Goal: Task Accomplishment & Management: Complete application form

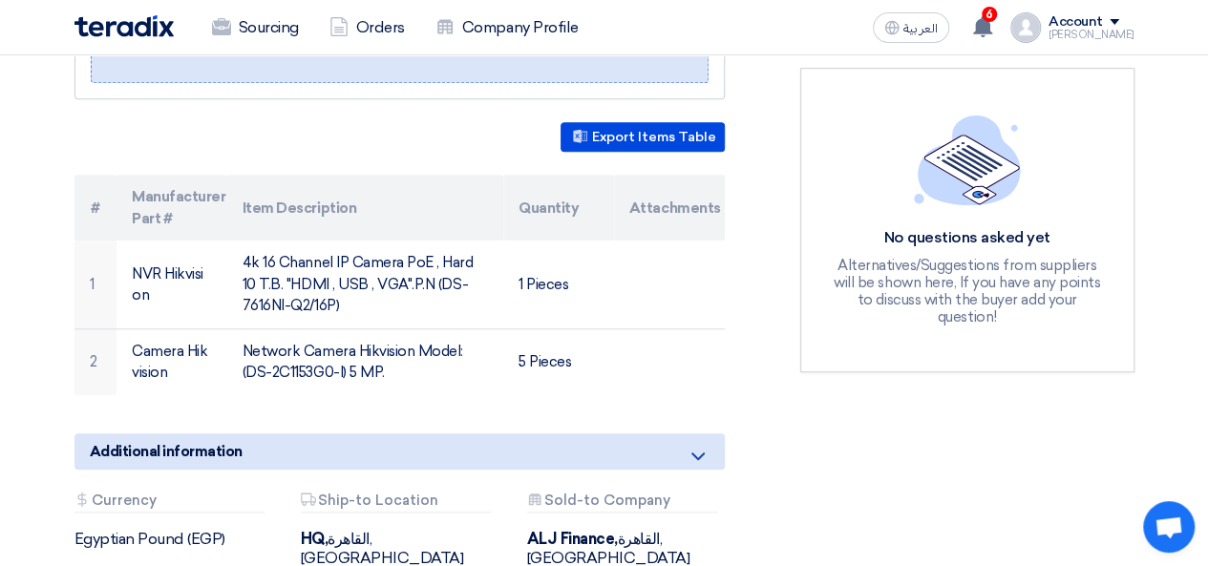
scroll to position [466, 0]
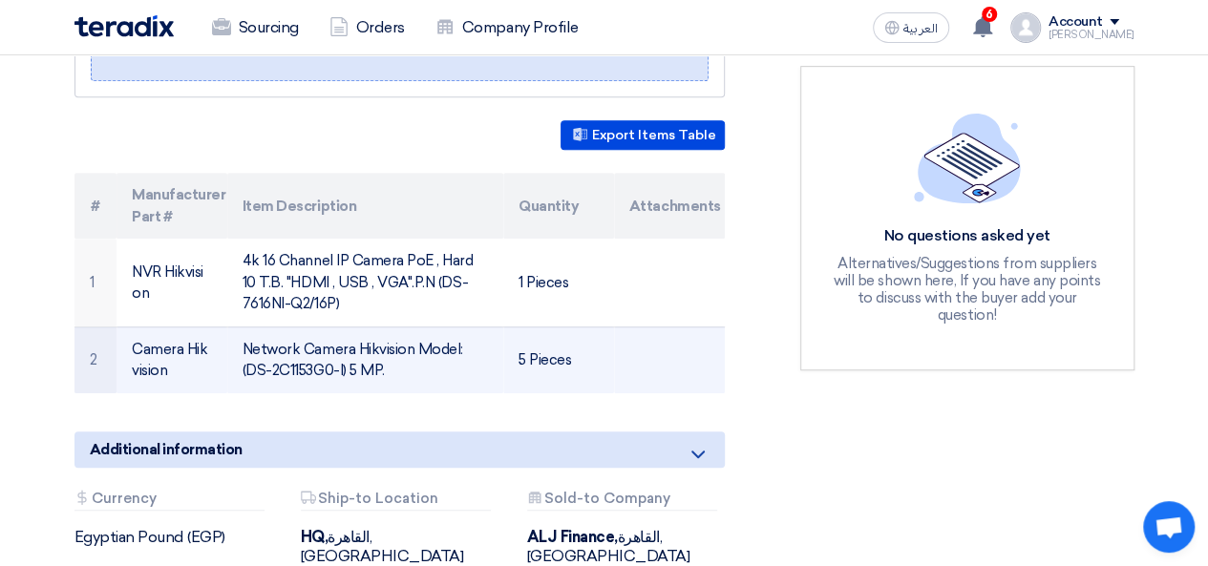
drag, startPoint x: 378, startPoint y: 342, endPoint x: 241, endPoint y: 346, distance: 137.5
click at [241, 346] on td "Network Camera Hikvision Model: (DS-2C1153G0-I) 5 MP." at bounding box center [365, 359] width 276 height 67
copy td "(DS-2C1153G0-I) 5 MP"
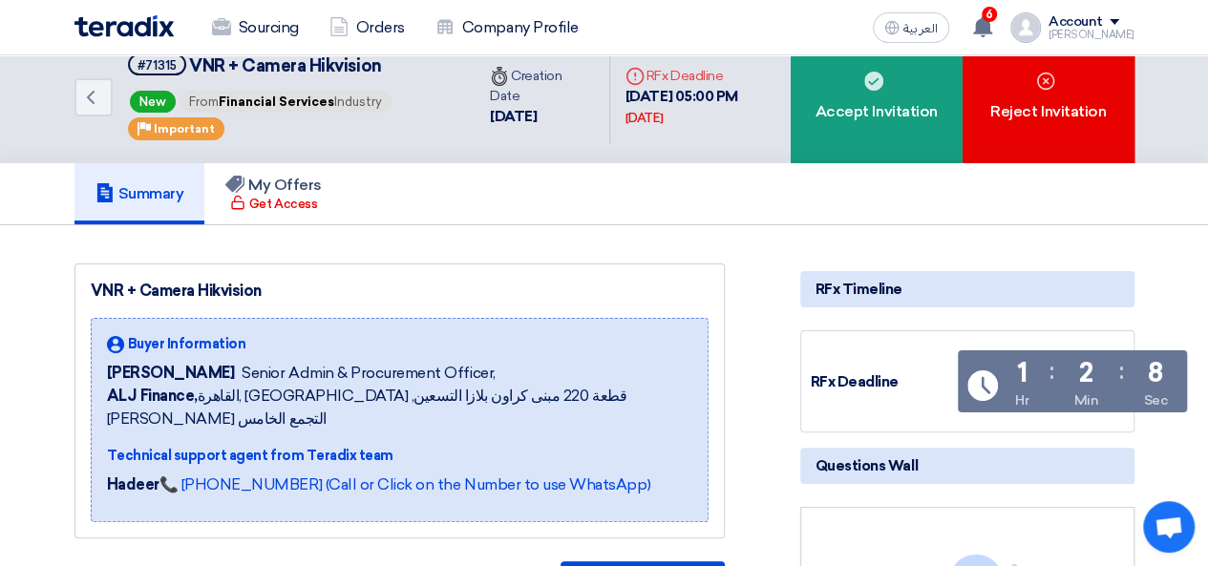
scroll to position [0, 0]
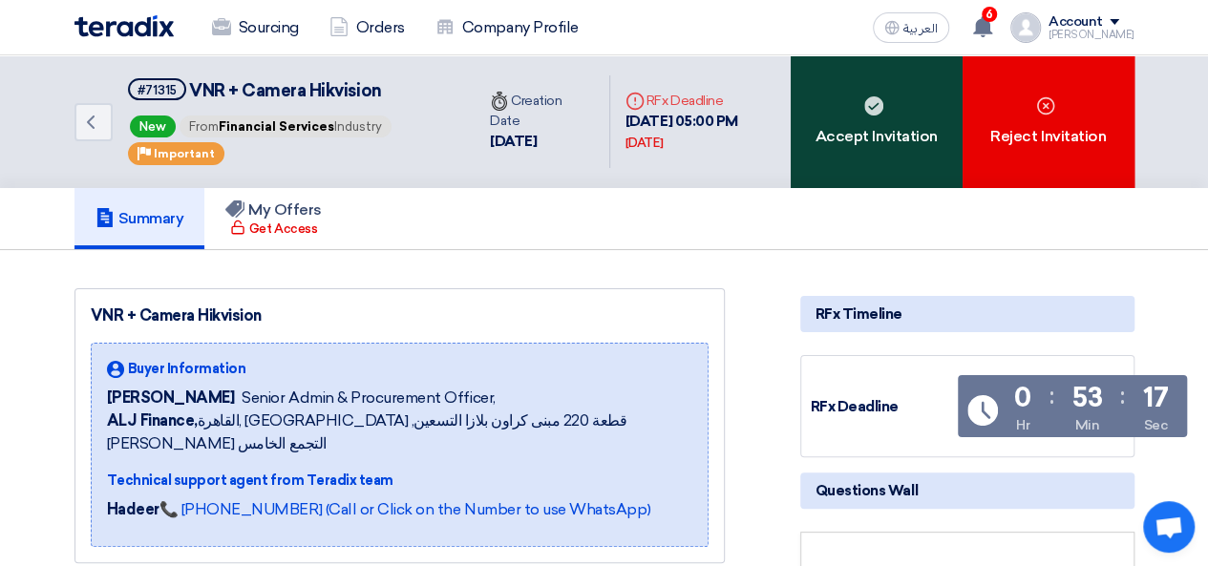
click at [915, 172] on div "Accept Invitation" at bounding box center [876, 121] width 172 height 133
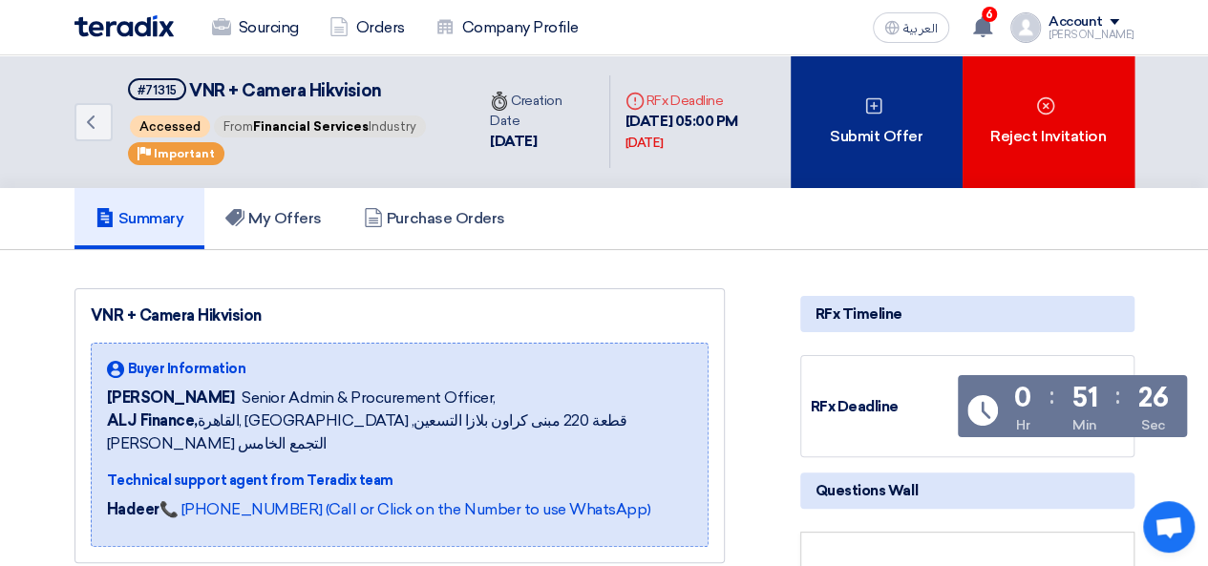
click at [838, 138] on div "Submit Offer" at bounding box center [876, 121] width 172 height 133
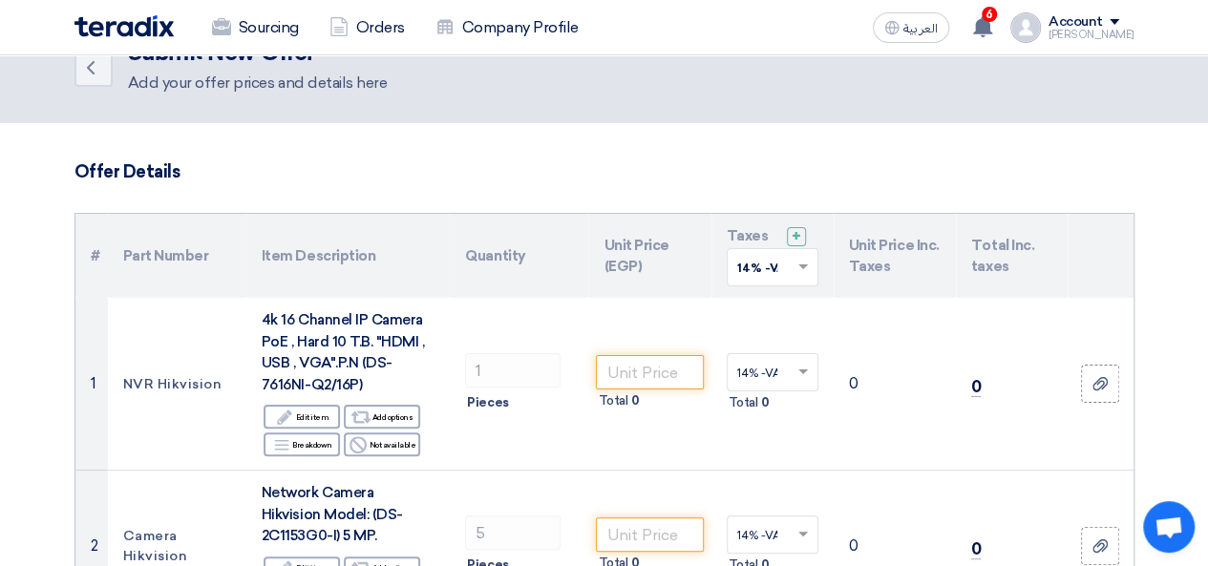
scroll to position [75, 0]
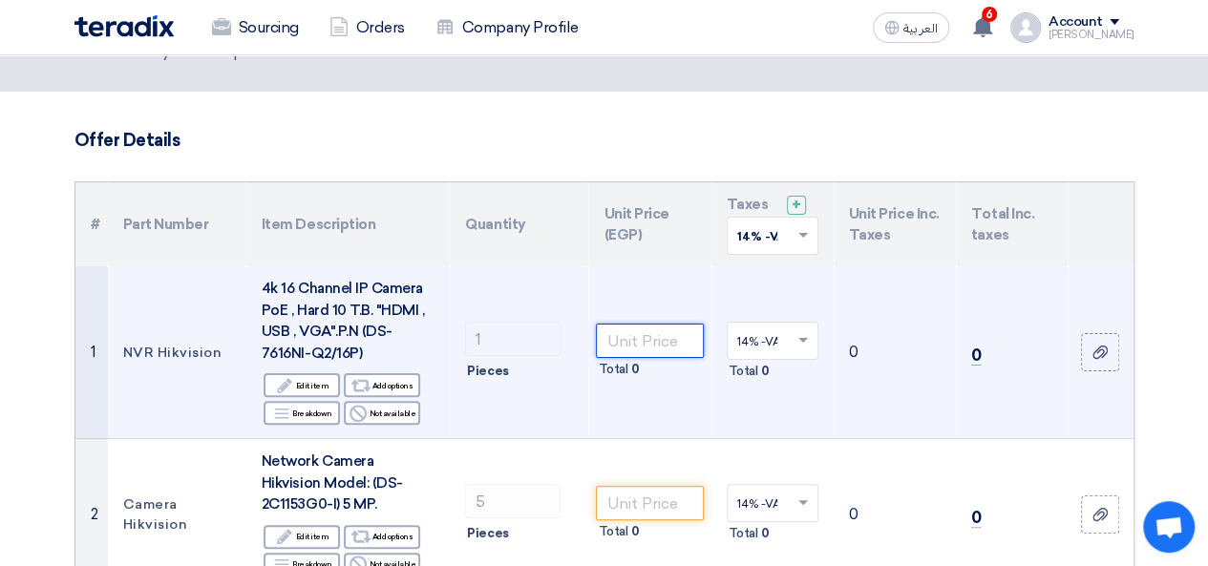
click at [678, 353] on input "number" at bounding box center [649, 341] width 107 height 34
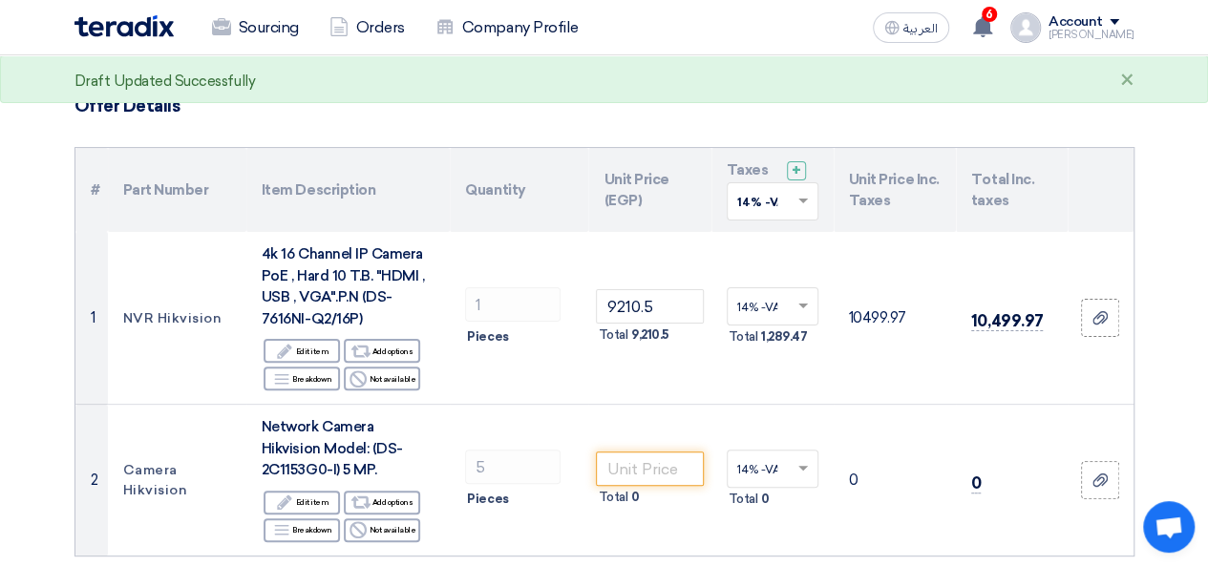
scroll to position [113, 0]
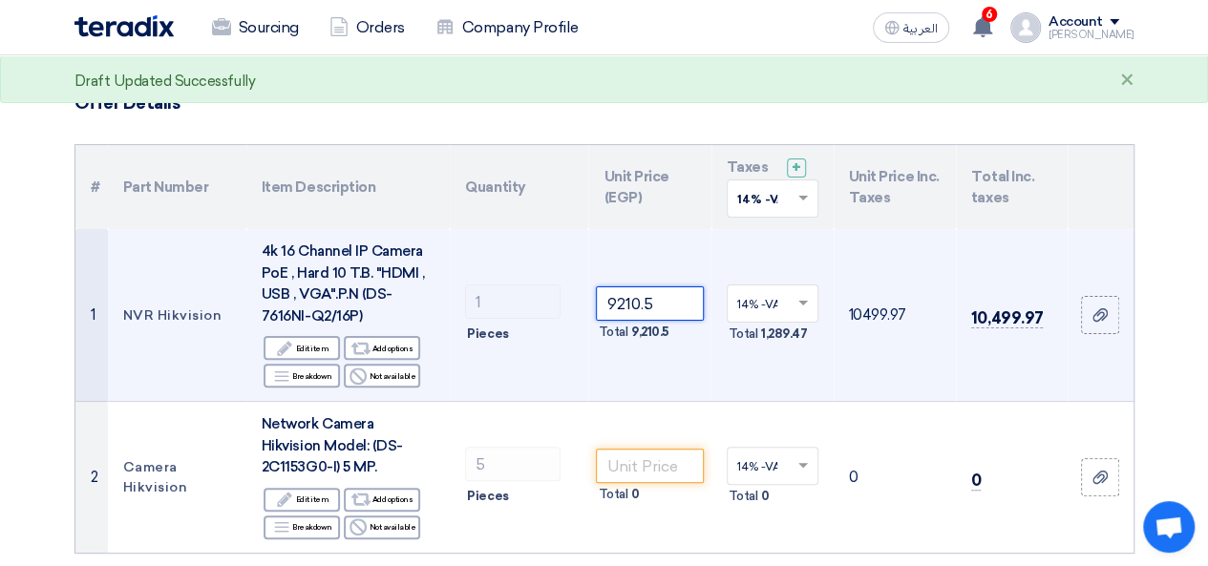
click at [661, 308] on input "9210.5" at bounding box center [649, 303] width 107 height 34
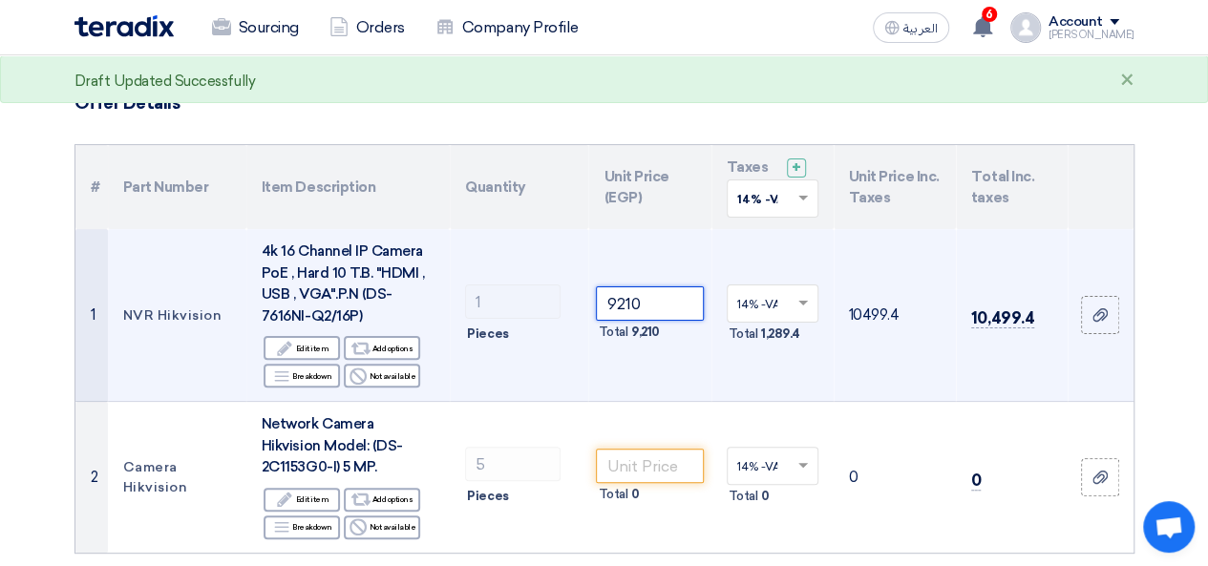
click at [688, 307] on input "9210" at bounding box center [649, 303] width 107 height 34
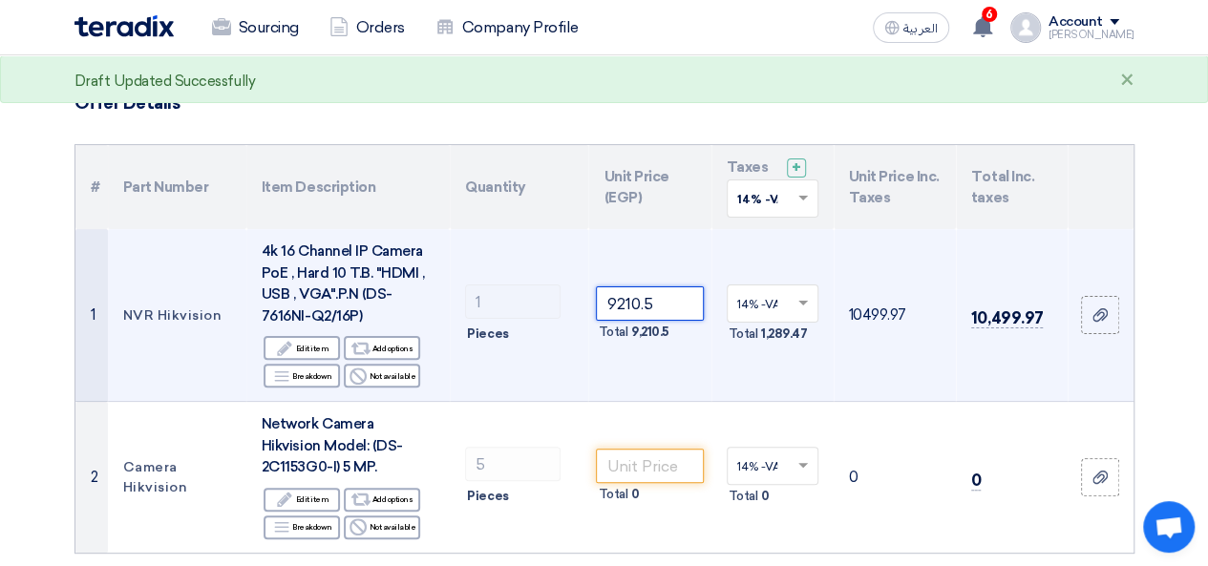
click at [689, 305] on input "9210.5" at bounding box center [649, 303] width 107 height 34
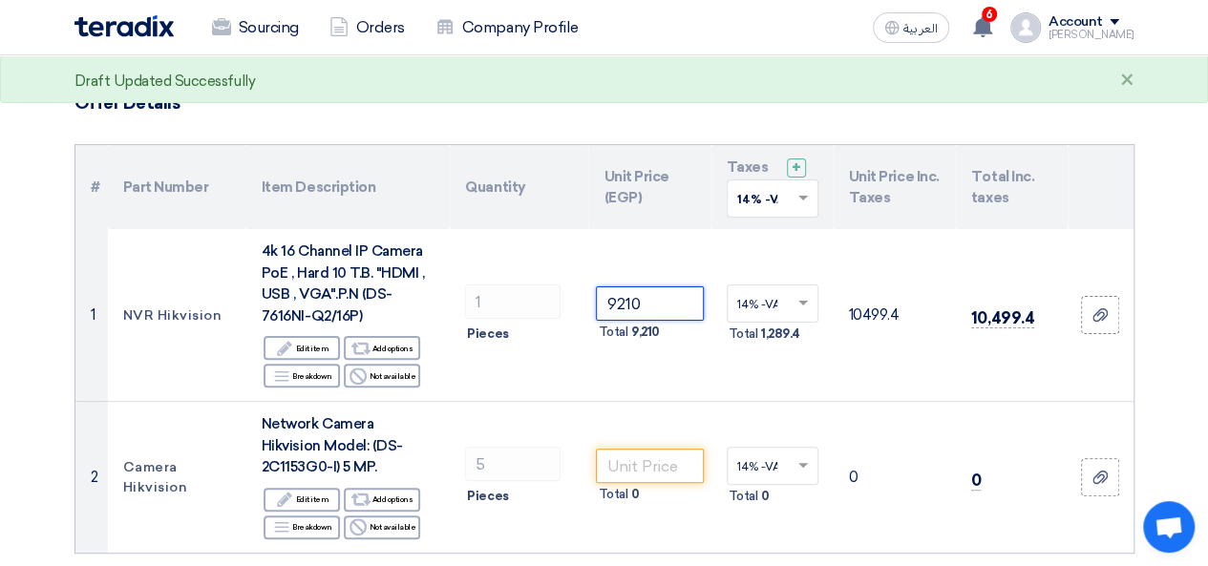
type input "9210"
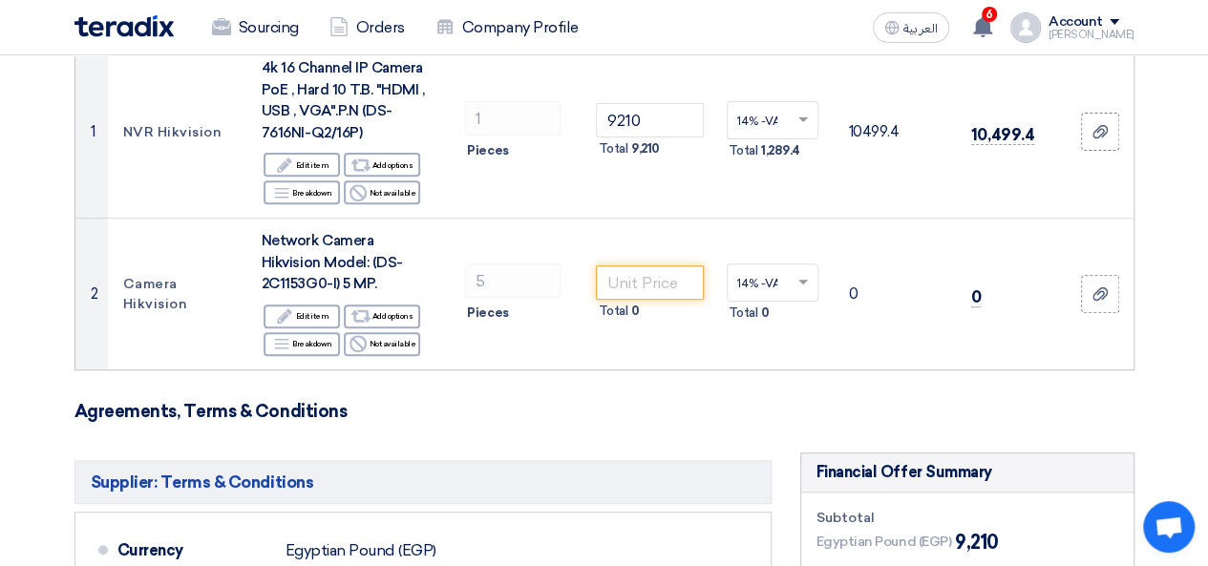
scroll to position [300, 0]
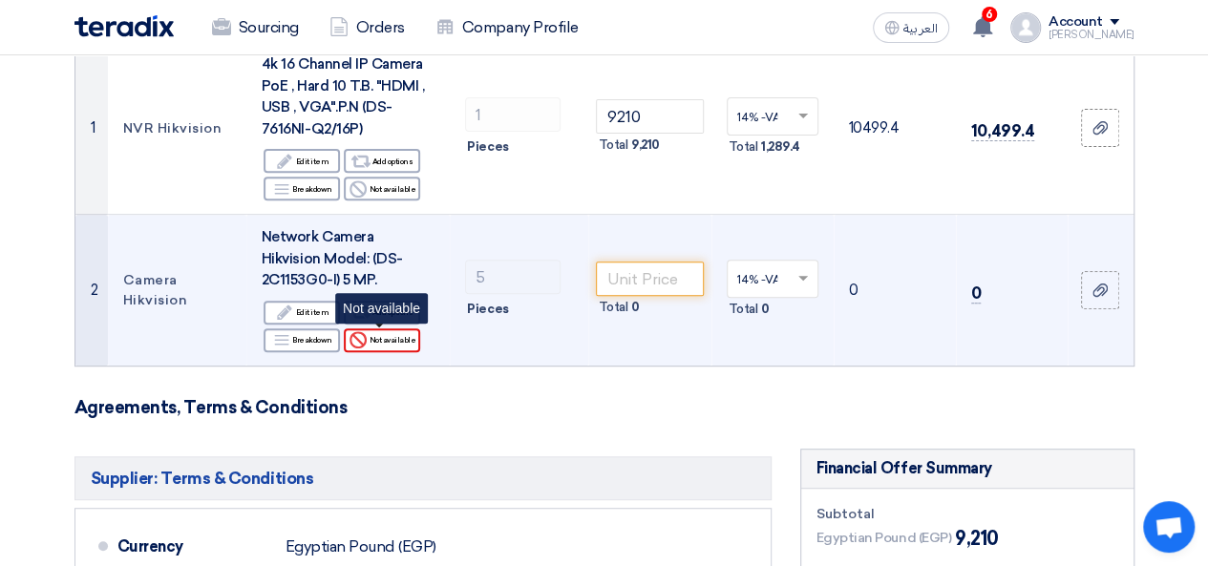
click at [376, 347] on div "Reject Not available" at bounding box center [382, 340] width 76 height 24
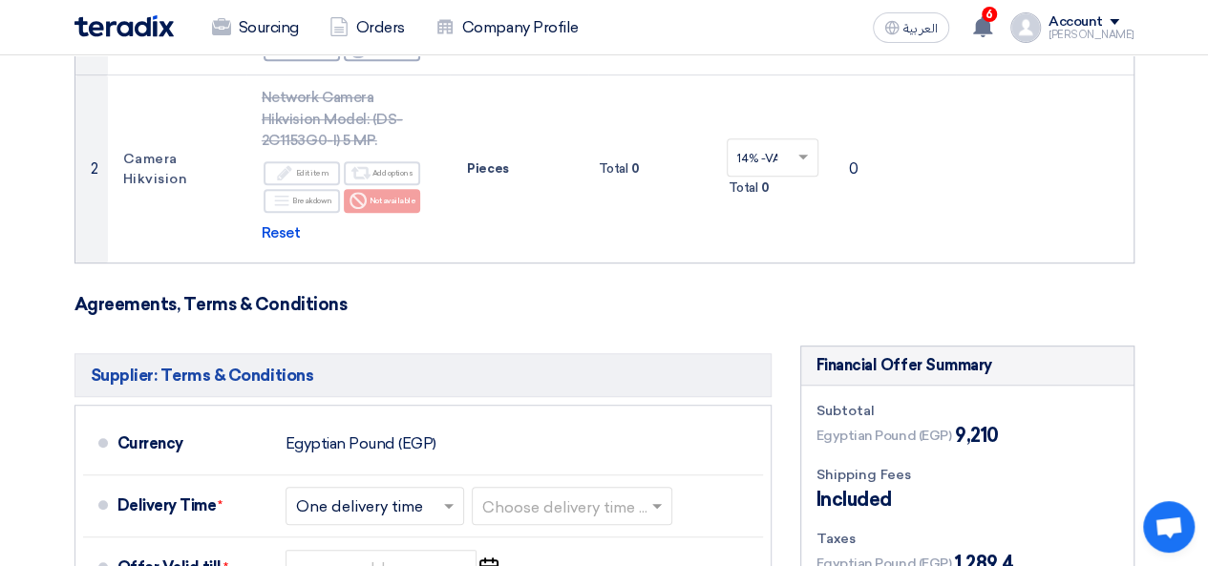
scroll to position [691, 0]
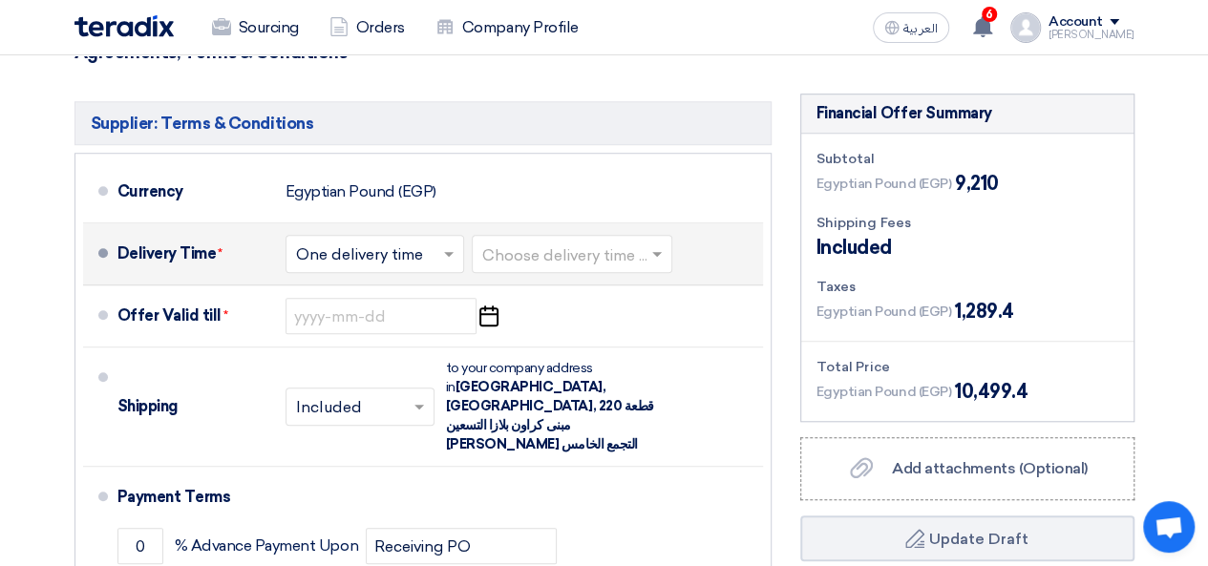
click at [568, 262] on input "text" at bounding box center [572, 256] width 181 height 28
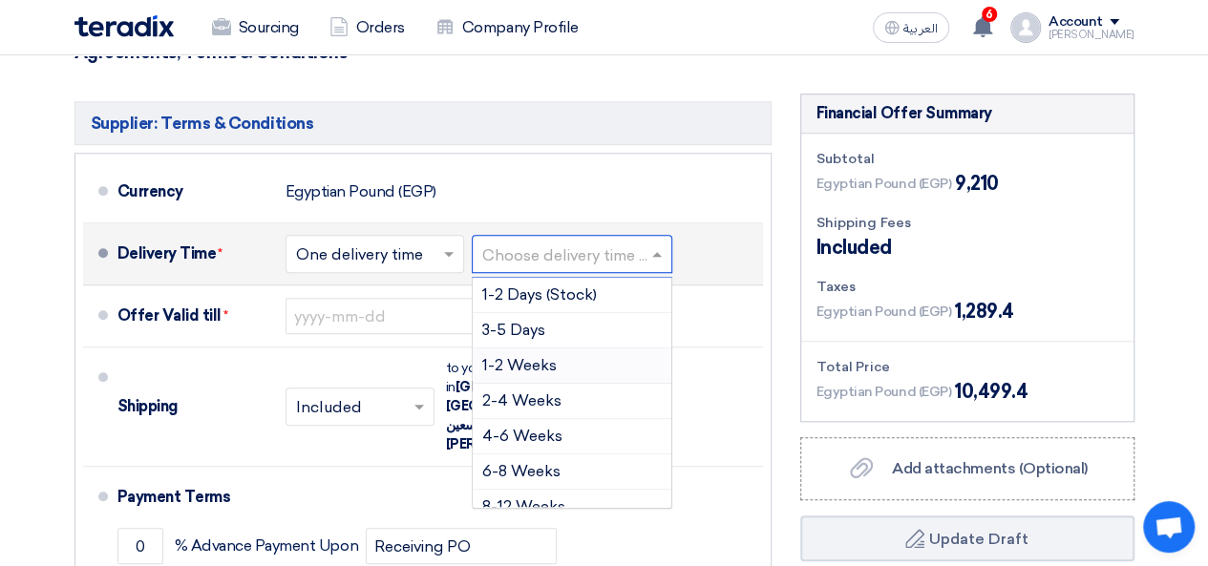
click at [540, 356] on span "1-2 Weeks" at bounding box center [519, 365] width 74 height 18
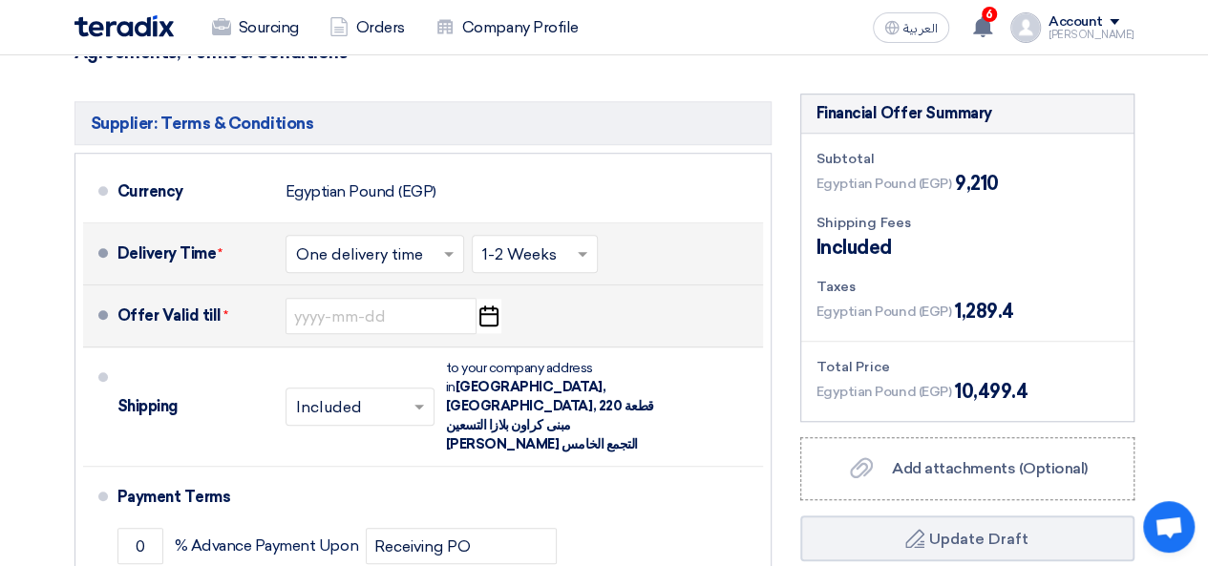
click at [383, 295] on div "Offer Valid till * Pick a date" at bounding box center [436, 316] width 638 height 46
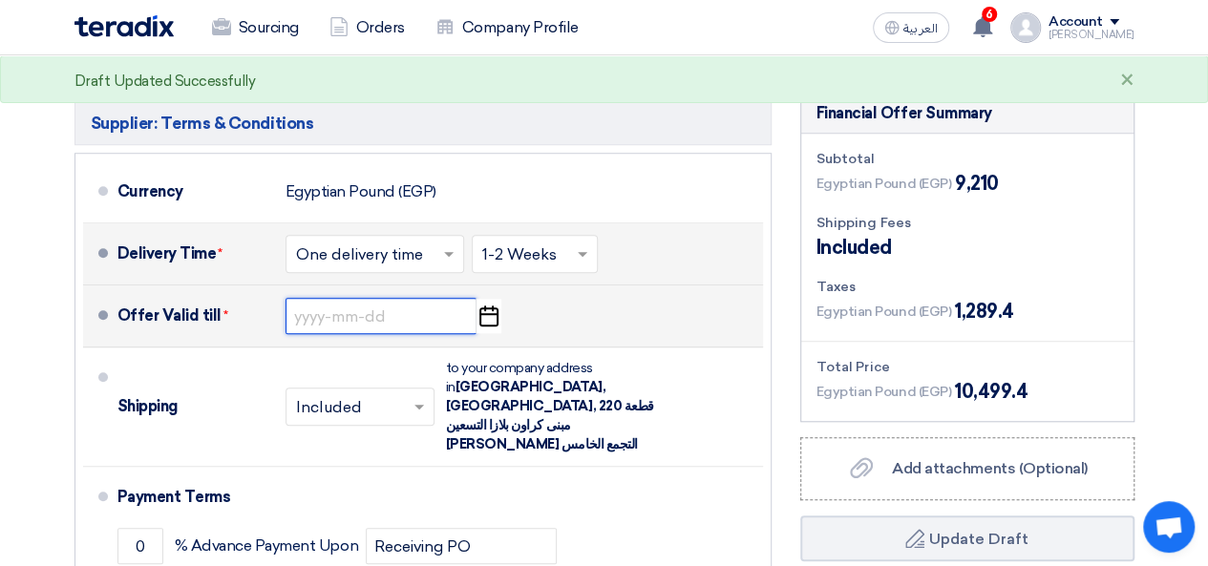
click at [379, 312] on input at bounding box center [380, 316] width 191 height 36
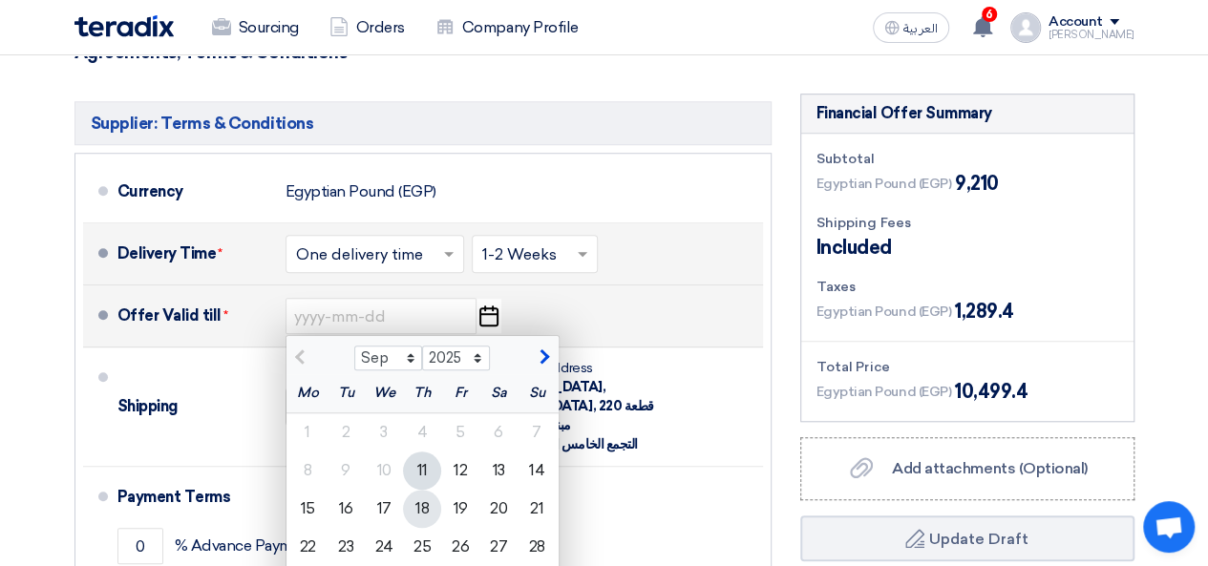
click at [425, 511] on div "18" at bounding box center [422, 509] width 38 height 38
type input "[DATE]"
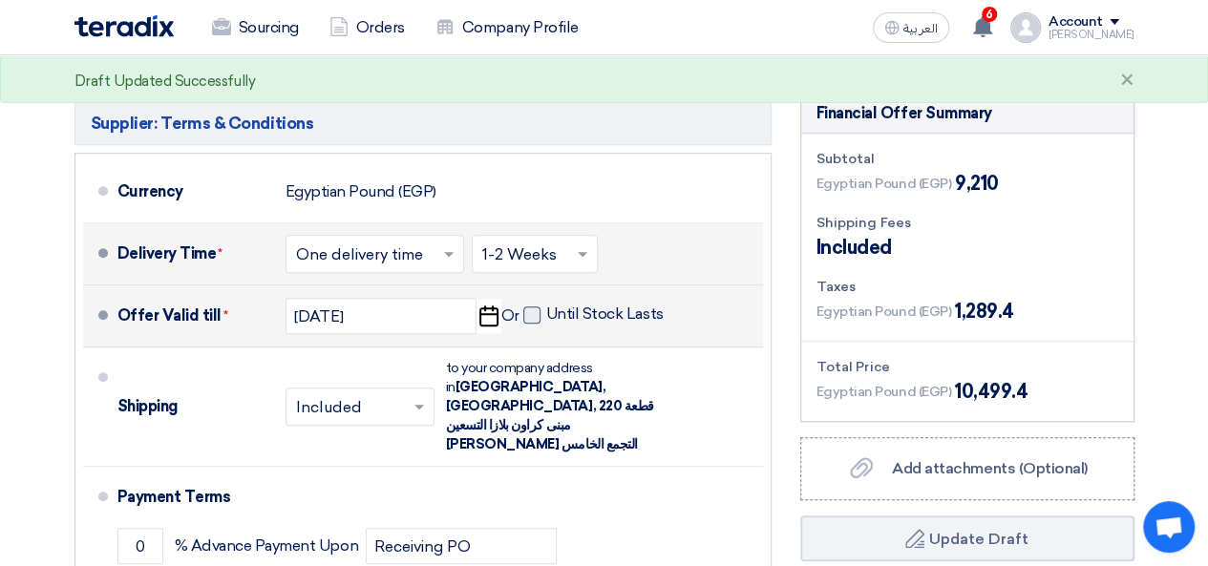
click at [534, 312] on span at bounding box center [531, 314] width 17 height 17
click at [546, 312] on input "Until Stock Lasts" at bounding box center [606, 323] width 121 height 36
checkbox input "true"
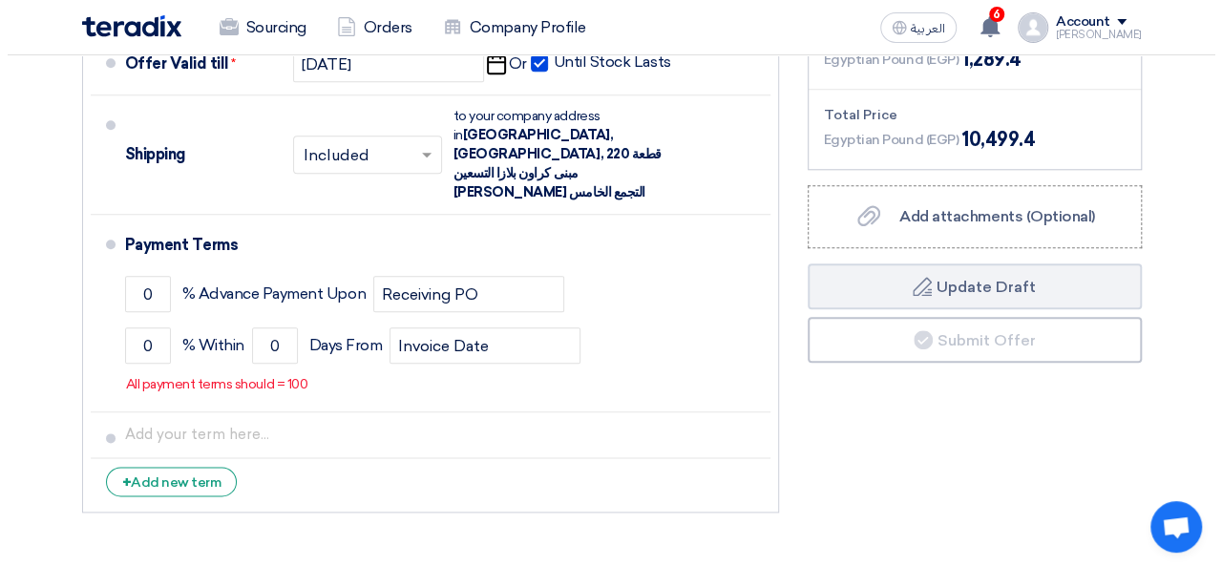
scroll to position [934, 0]
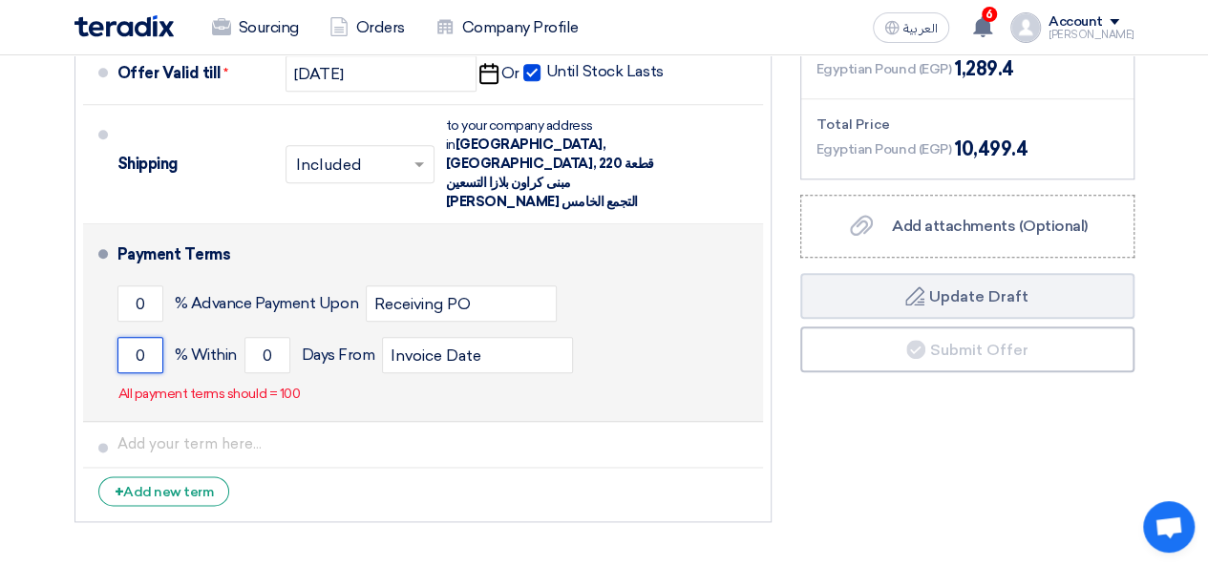
click at [147, 337] on input "0" at bounding box center [140, 355] width 46 height 36
type input "100"
click at [564, 356] on div "Payment Terms 0 % Advance Payment Upon Receiving PO 100 % Within 0 Invoice Date" at bounding box center [436, 322] width 638 height 181
click at [275, 337] on input "0" at bounding box center [267, 355] width 46 height 36
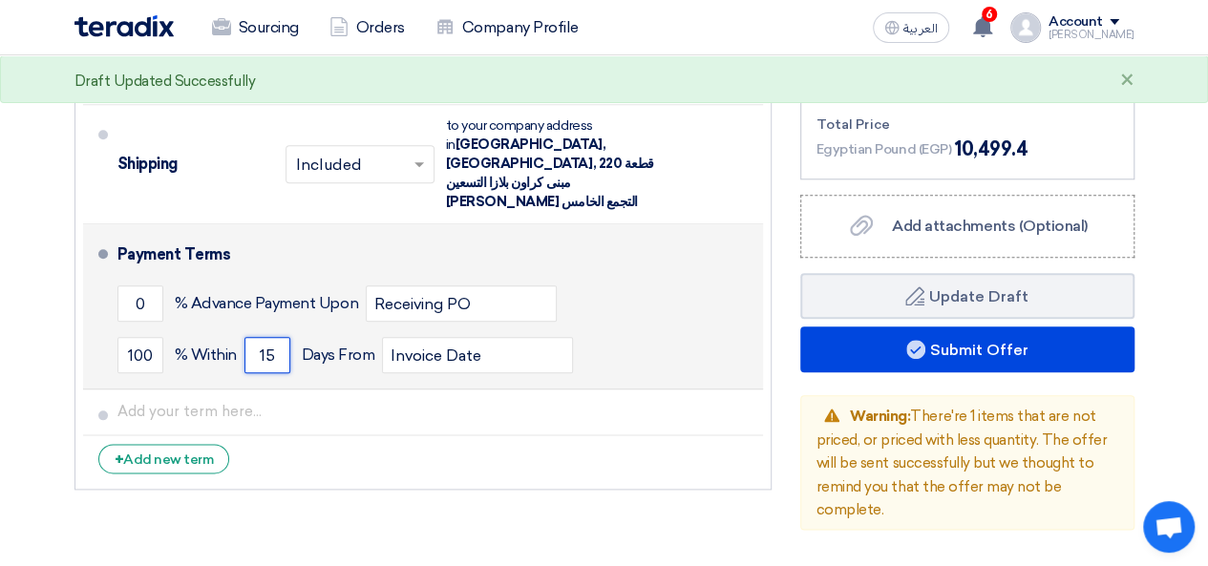
type input "15"
click at [760, 319] on li "Payment Terms 0 % Advance Payment Upon Receiving PO 100 % Within 15" at bounding box center [423, 306] width 680 height 165
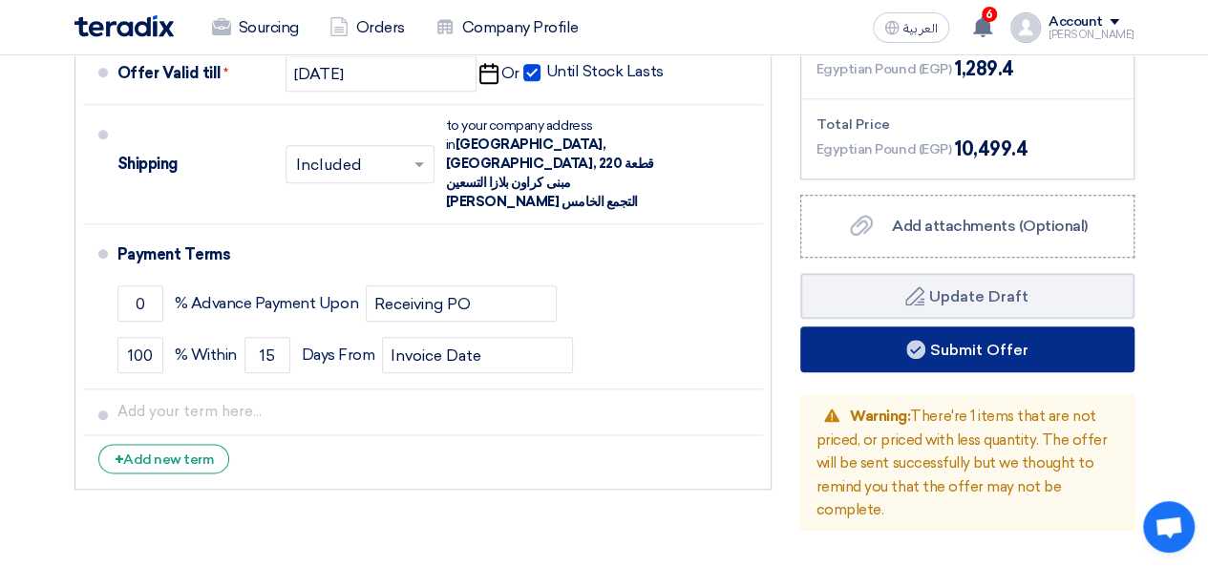
click at [991, 344] on button "Submit Offer" at bounding box center [967, 349] width 334 height 46
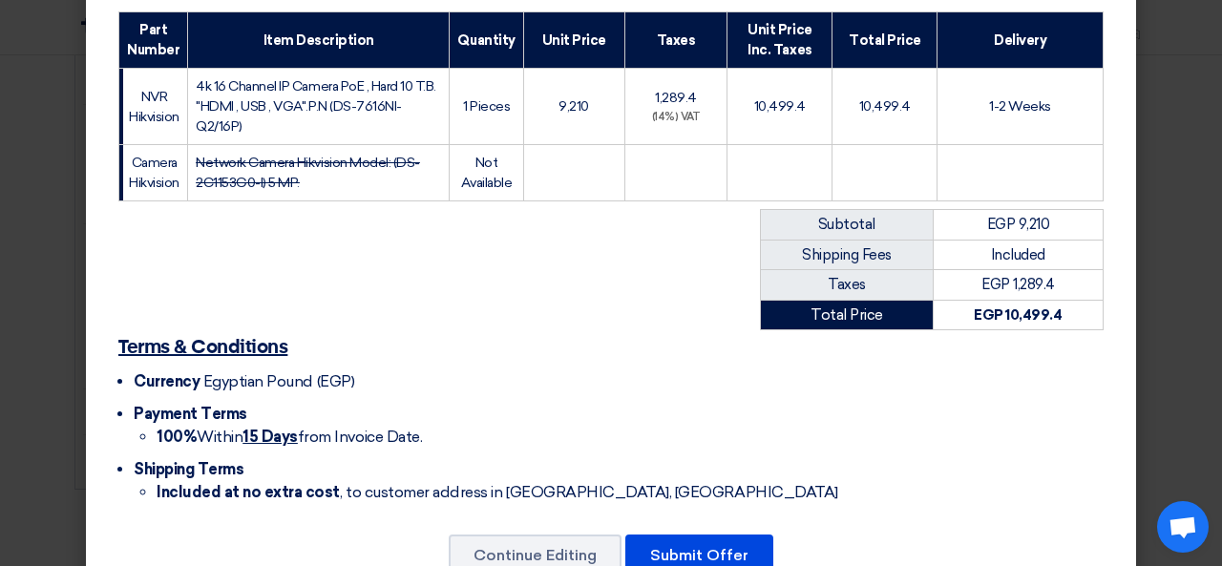
scroll to position [338, 0]
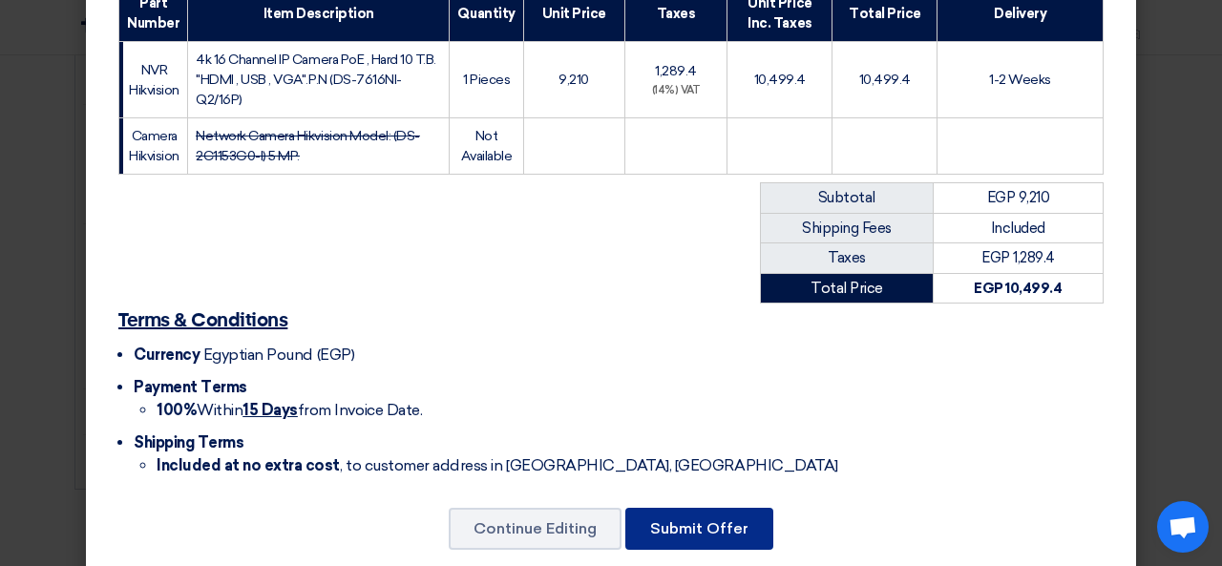
click at [703, 508] on button "Submit Offer" at bounding box center [699, 529] width 148 height 42
